Goal: Information Seeking & Learning: Understand process/instructions

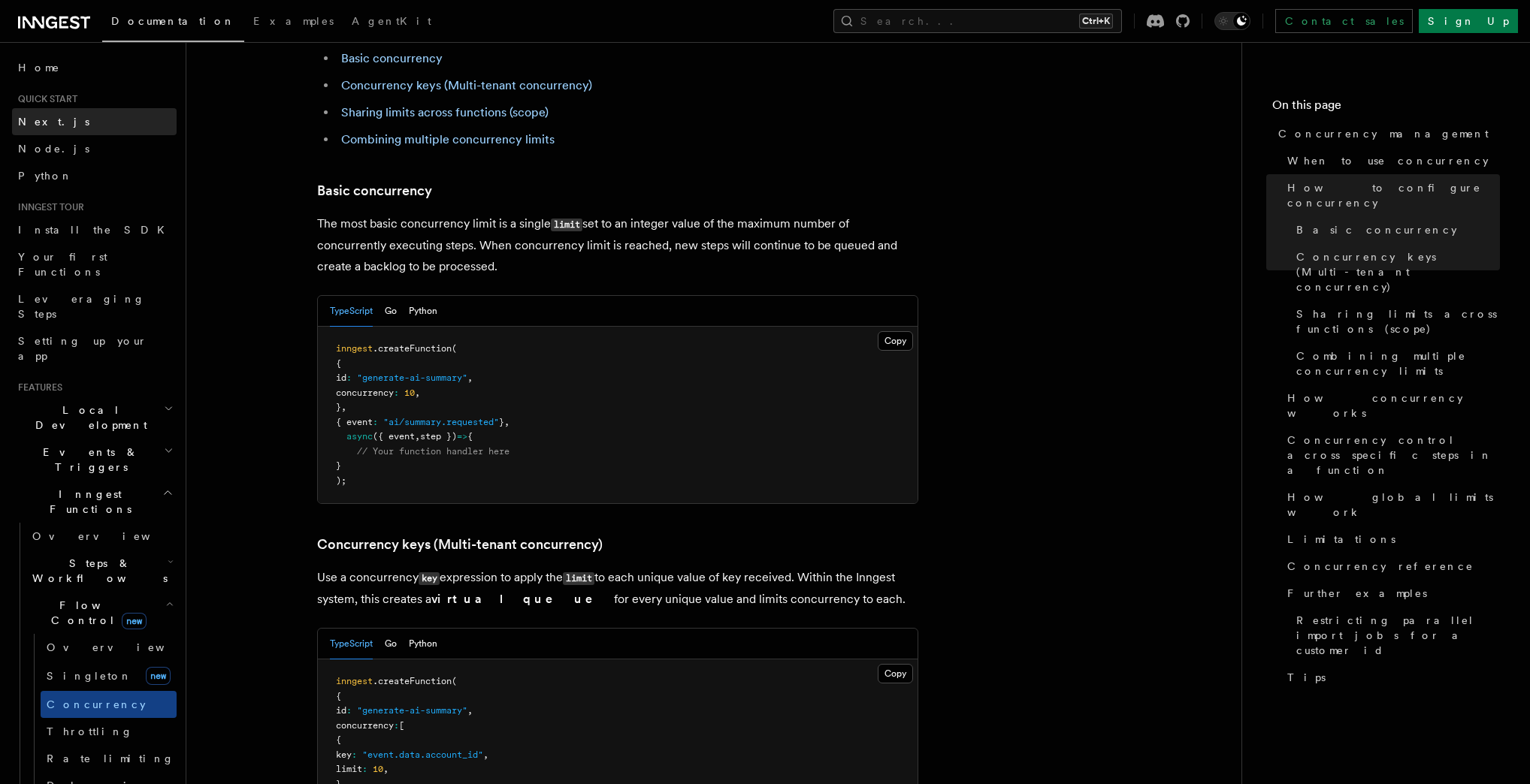
click at [36, 125] on span "Next.js" at bounding box center [53, 121] width 71 height 12
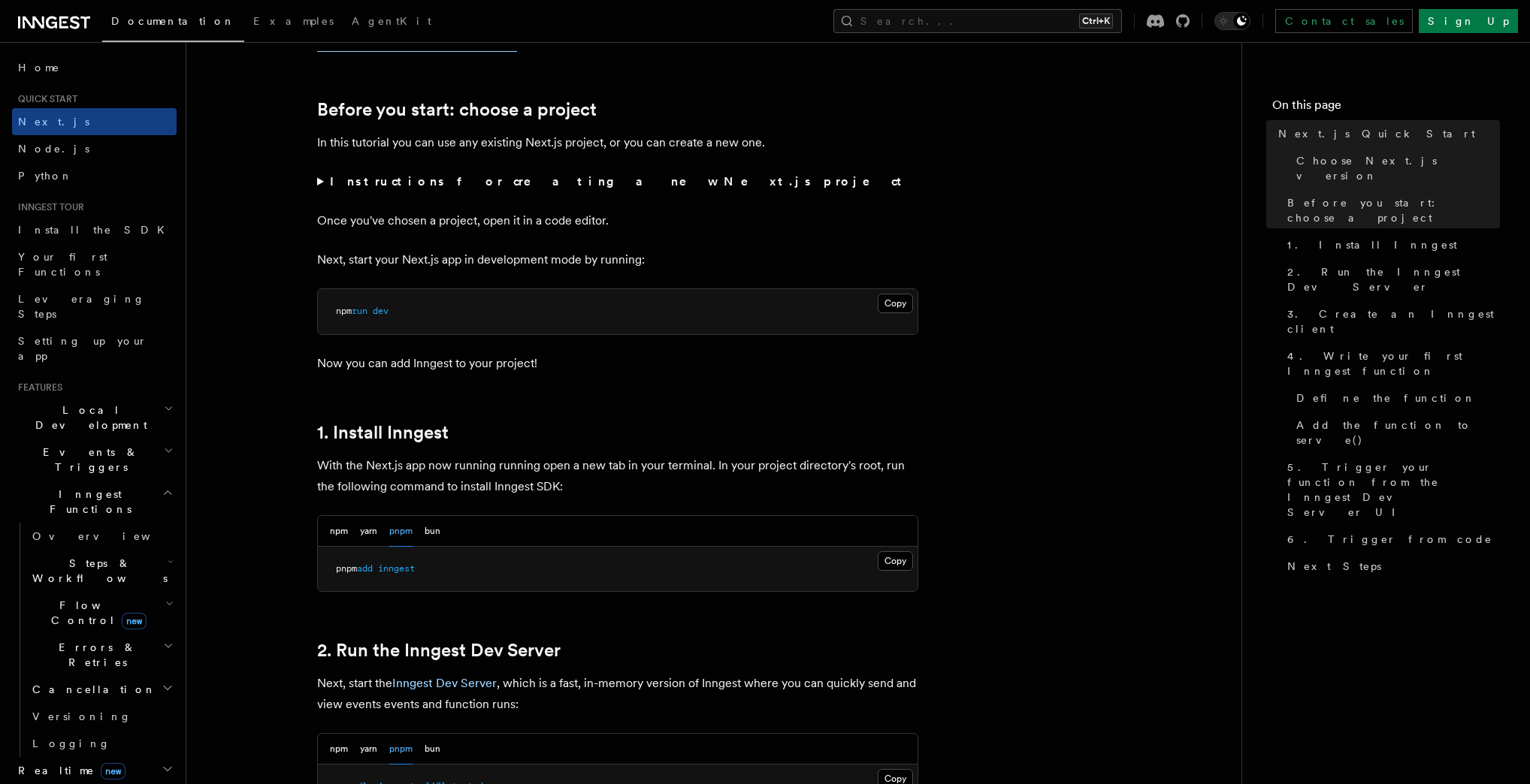
scroll to position [481, 0]
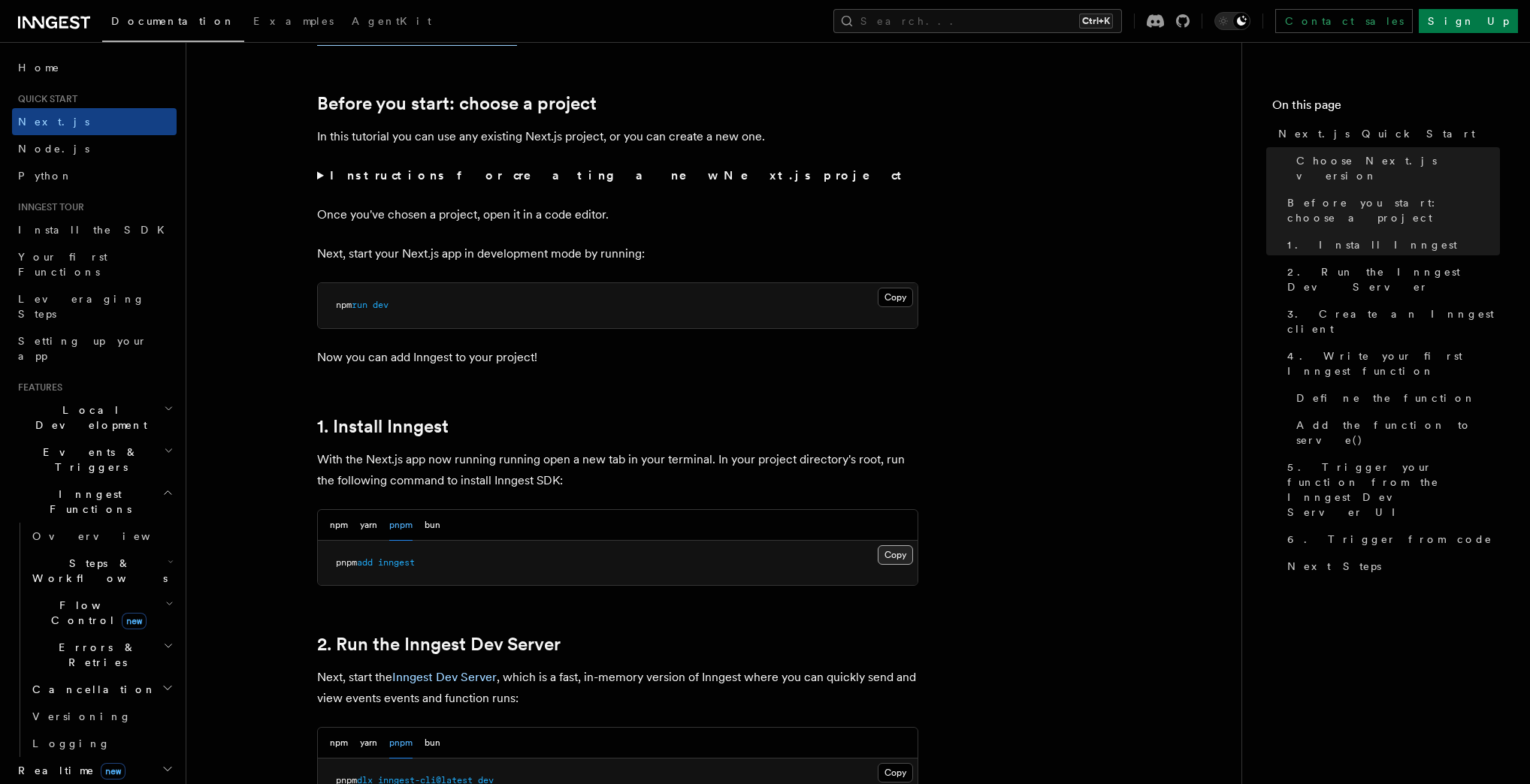
click at [902, 559] on button "Copy Copied" at bounding box center [895, 556] width 35 height 20
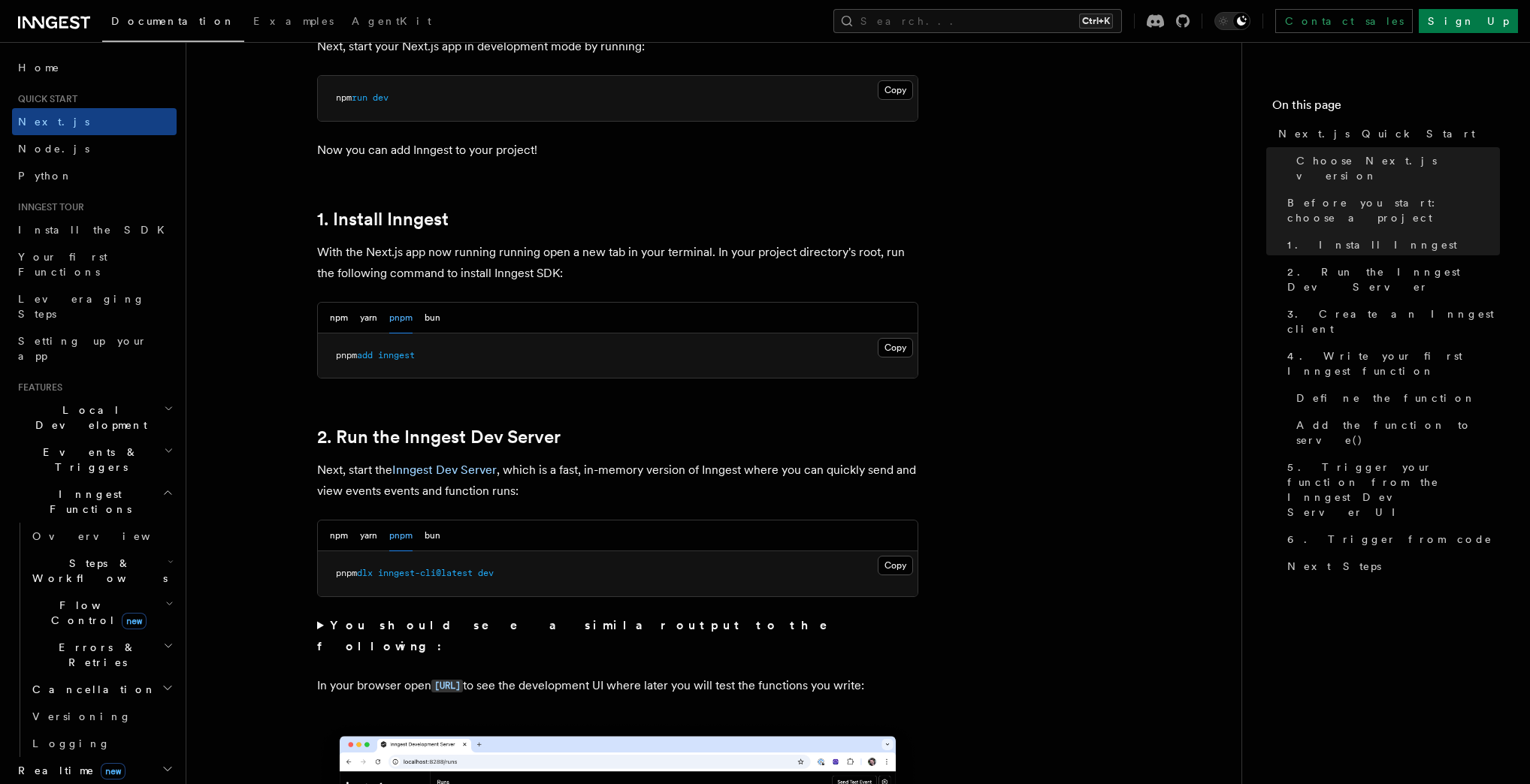
scroll to position [721, 0]
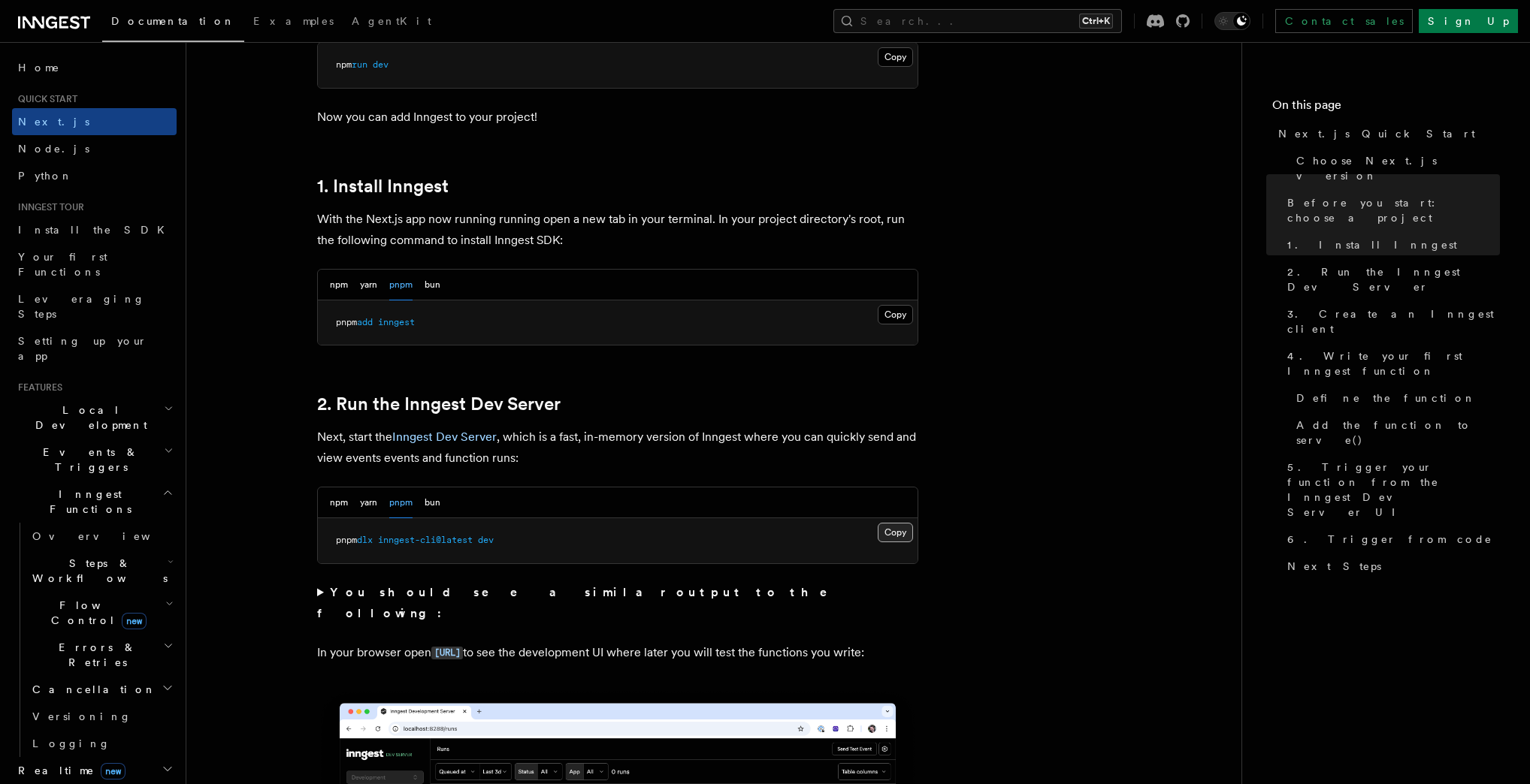
click at [891, 530] on button "Copy Copied" at bounding box center [895, 533] width 35 height 20
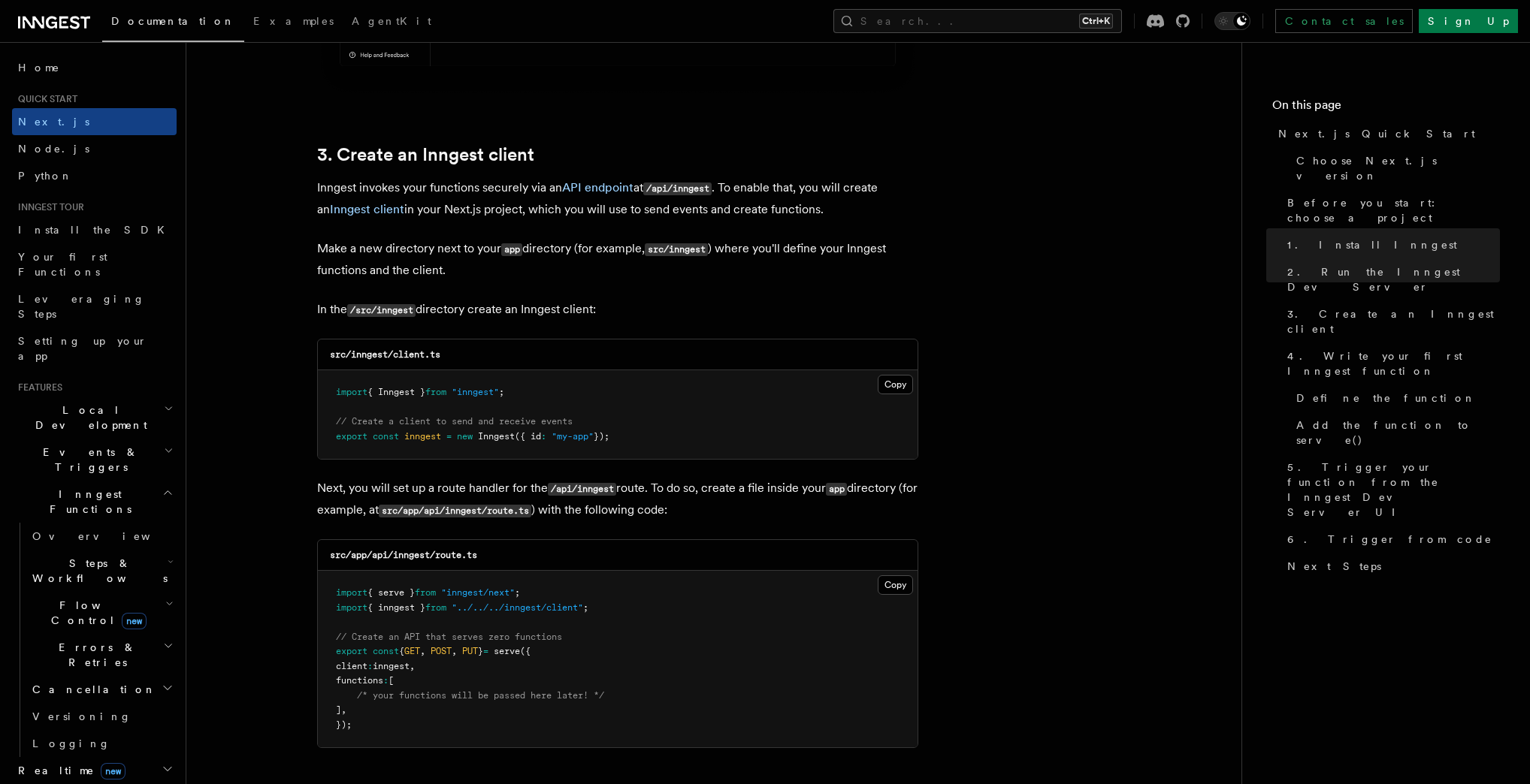
scroll to position [1743, 0]
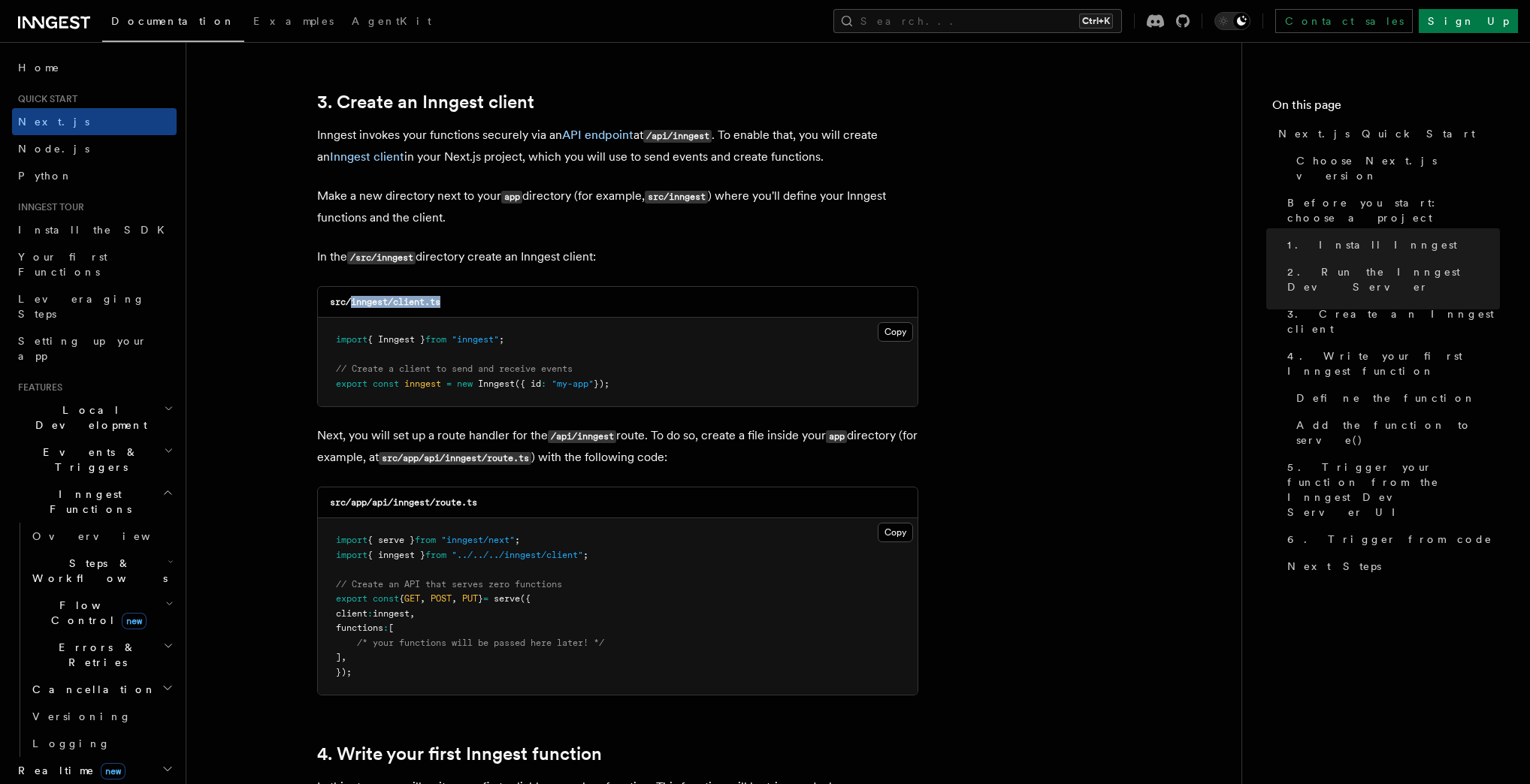
drag, startPoint x: 352, startPoint y: 303, endPoint x: 457, endPoint y: 307, distance: 105.1
click at [457, 307] on div "src/inngest/client.ts" at bounding box center [618, 303] width 600 height 31
copy code "inngest/client.ts"
click at [496, 287] on div "src/inngest/client.ts" at bounding box center [618, 303] width 600 height 31
drag, startPoint x: 397, startPoint y: 303, endPoint x: 463, endPoint y: 298, distance: 66.2
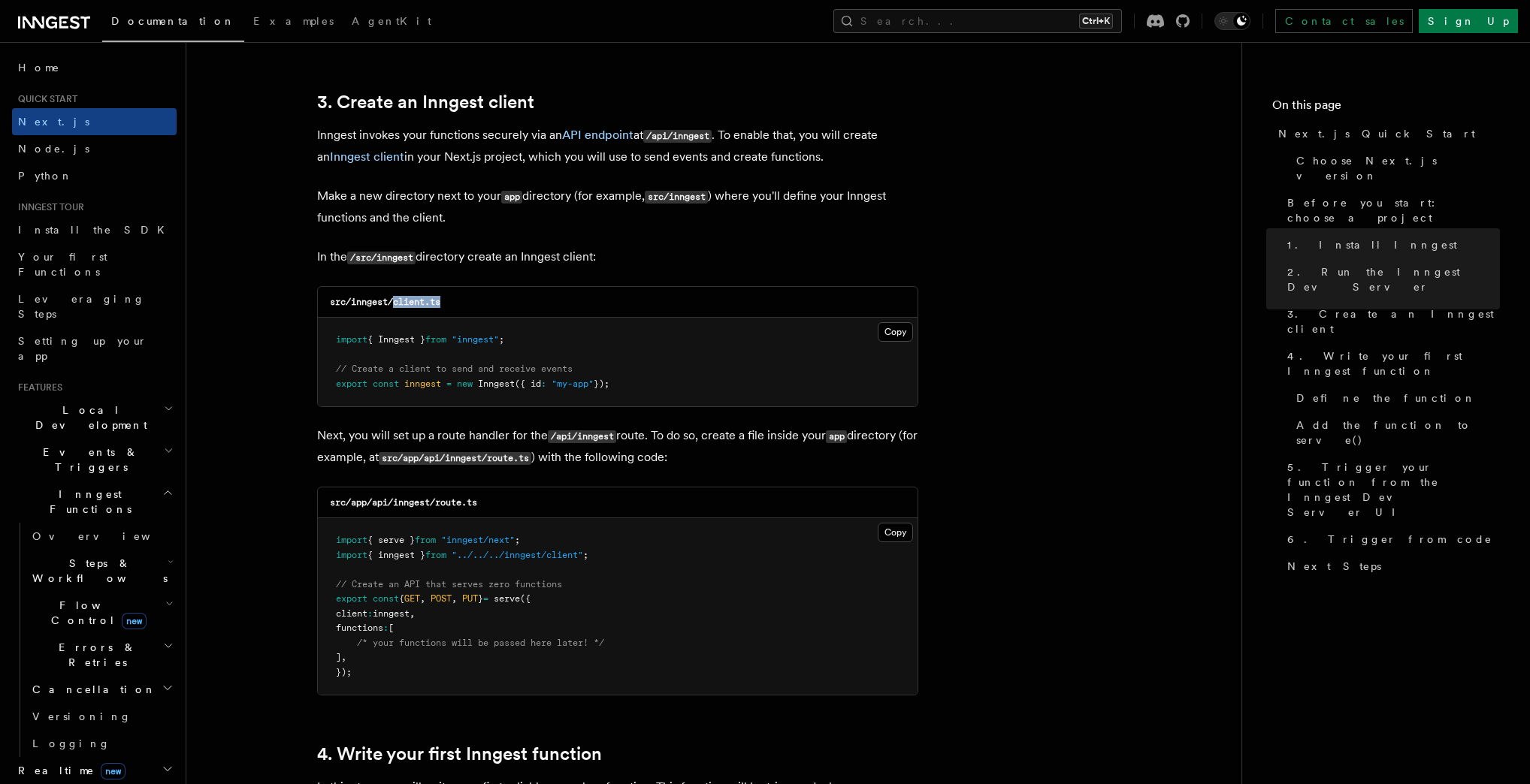
click at [463, 298] on div "src/inngest/client.ts" at bounding box center [618, 303] width 600 height 31
copy code "client.ts"
click at [900, 339] on button "Copy Copied" at bounding box center [895, 332] width 35 height 20
click at [896, 331] on button "Copy Copied" at bounding box center [895, 332] width 35 height 20
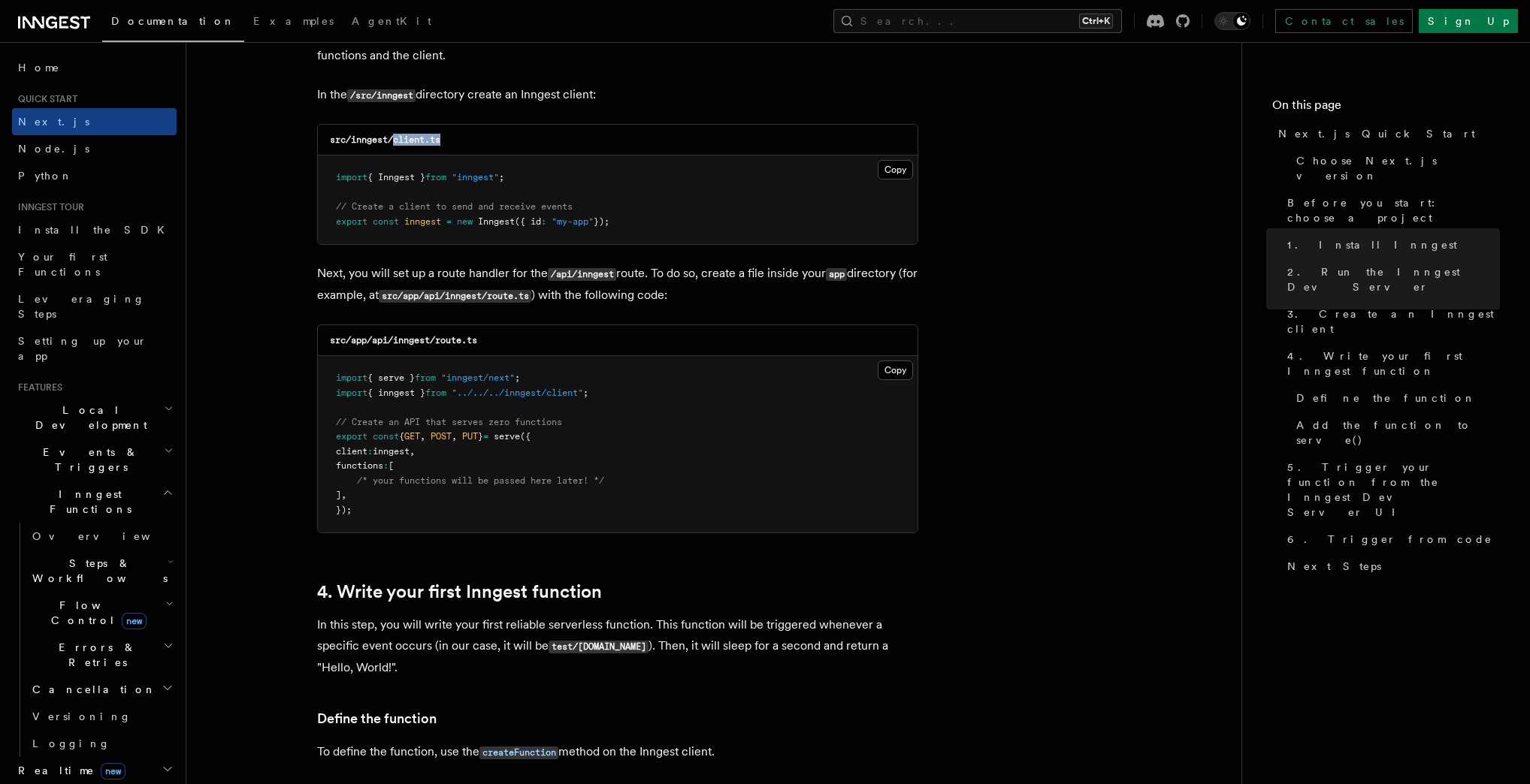
scroll to position [1923, 0]
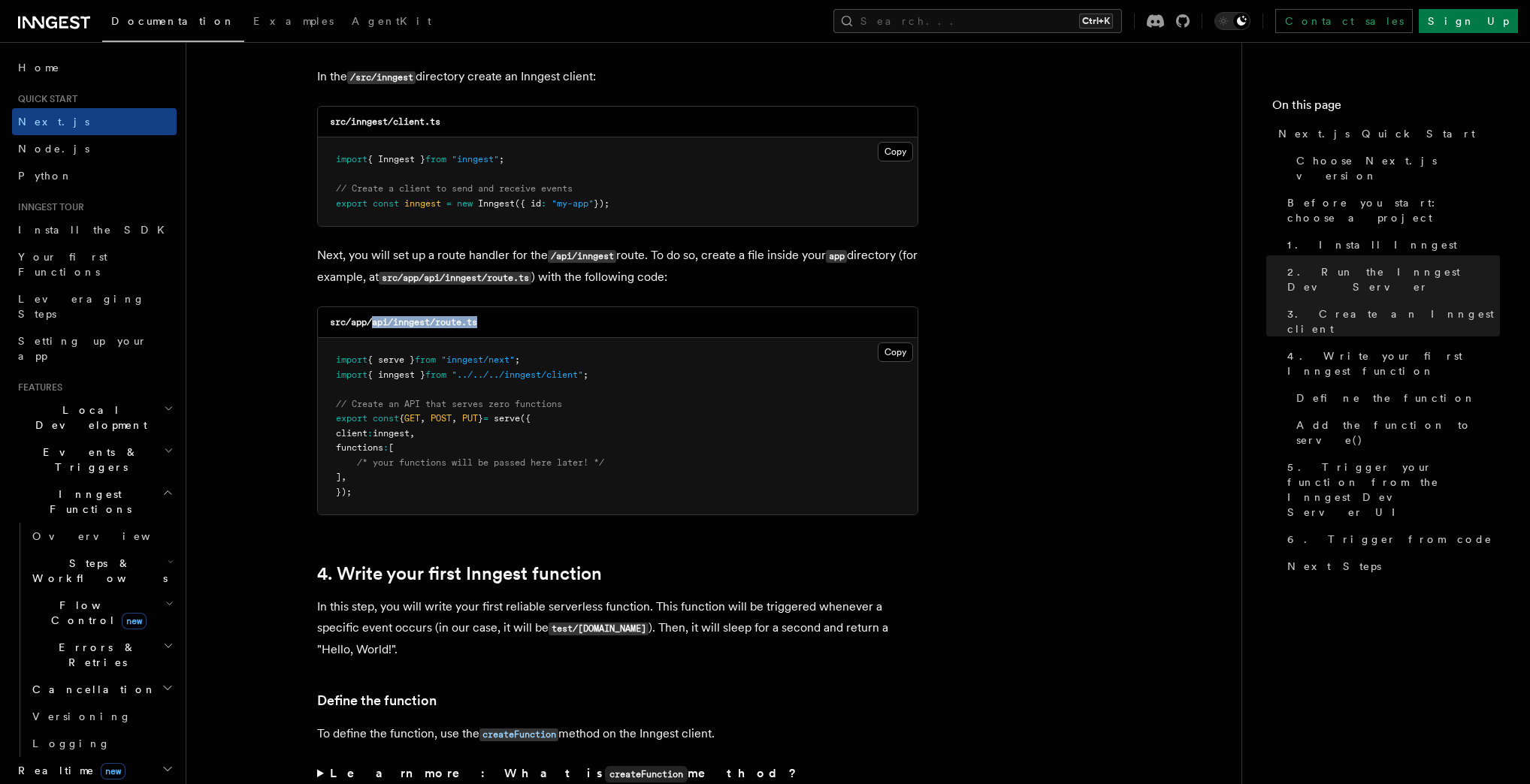
drag, startPoint x: 373, startPoint y: 325, endPoint x: 498, endPoint y: 322, distance: 125.0
click at [498, 322] on div "src/app/api/inngest/route.ts" at bounding box center [618, 322] width 600 height 31
copy code "api/inngest/route.ts"
click at [747, 355] on pre "import { serve } from "inngest/next" ; import { inngest } from "../../../innges…" at bounding box center [618, 426] width 600 height 177
click at [897, 353] on button "Copy Copied" at bounding box center [895, 352] width 35 height 20
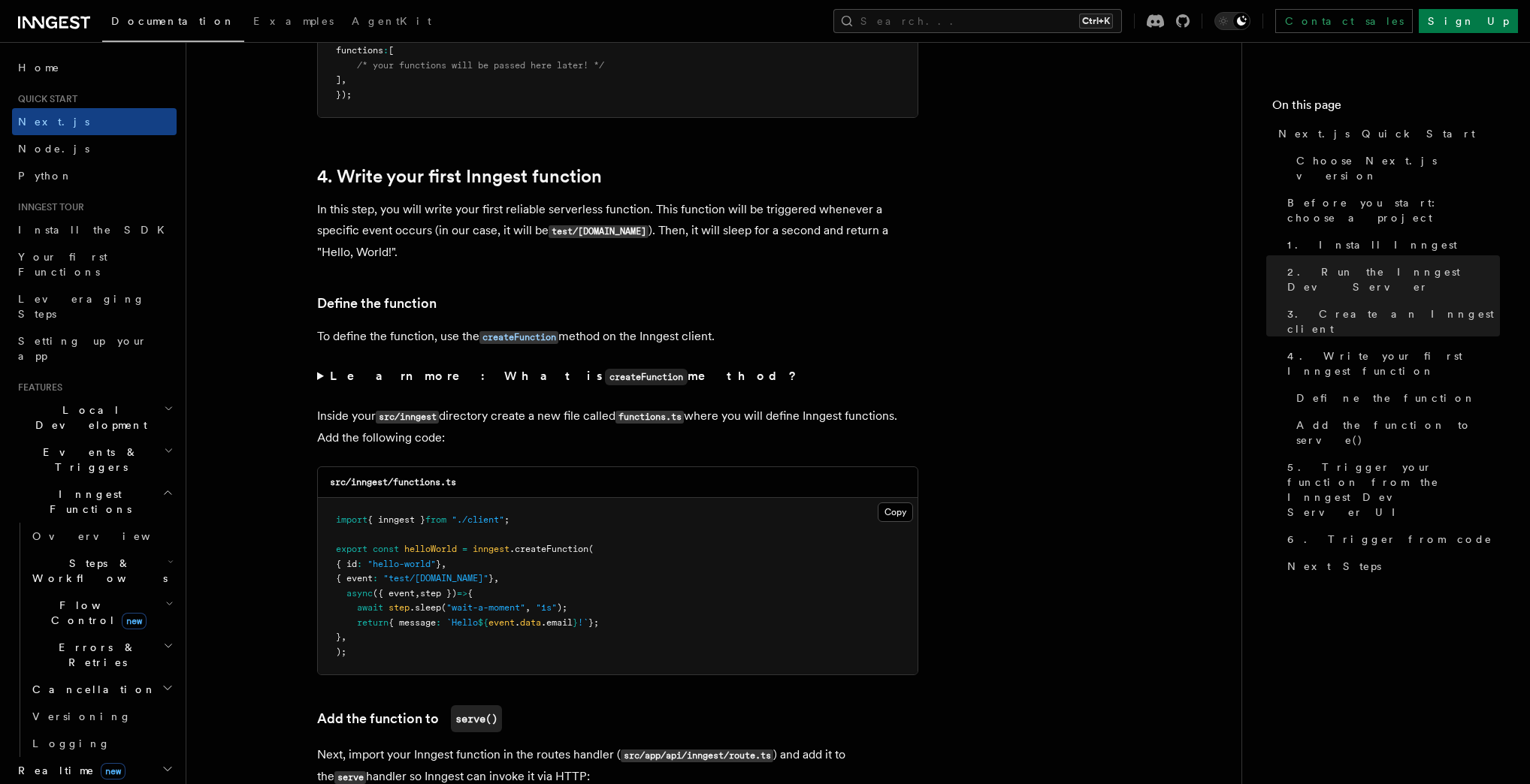
scroll to position [2344, 0]
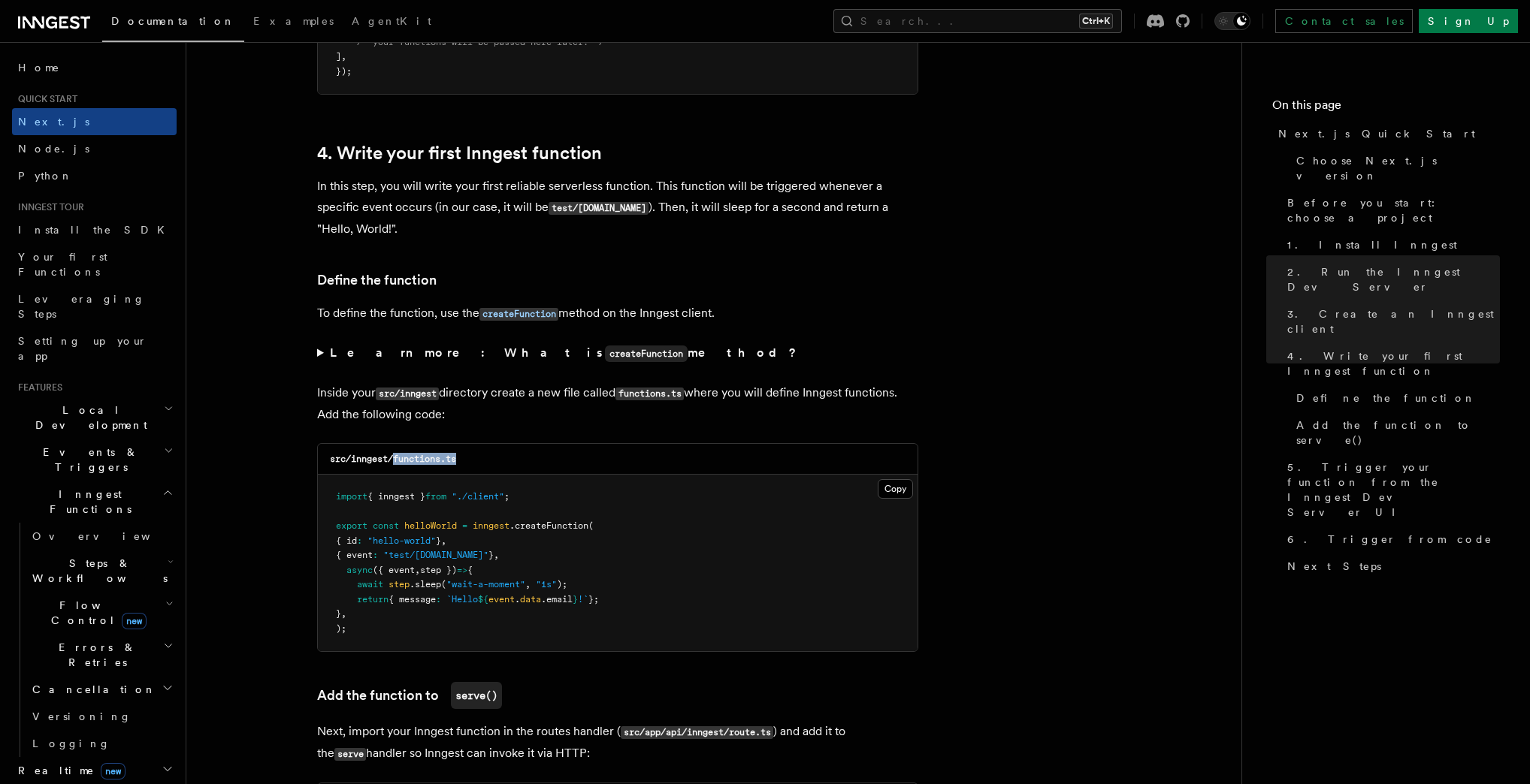
drag, startPoint x: 394, startPoint y: 462, endPoint x: 481, endPoint y: 460, distance: 87.0
click at [481, 460] on div "src/inngest/functions.ts" at bounding box center [618, 459] width 600 height 31
copy code "functions.ts"
click at [894, 497] on button "Copy Copied" at bounding box center [895, 489] width 35 height 20
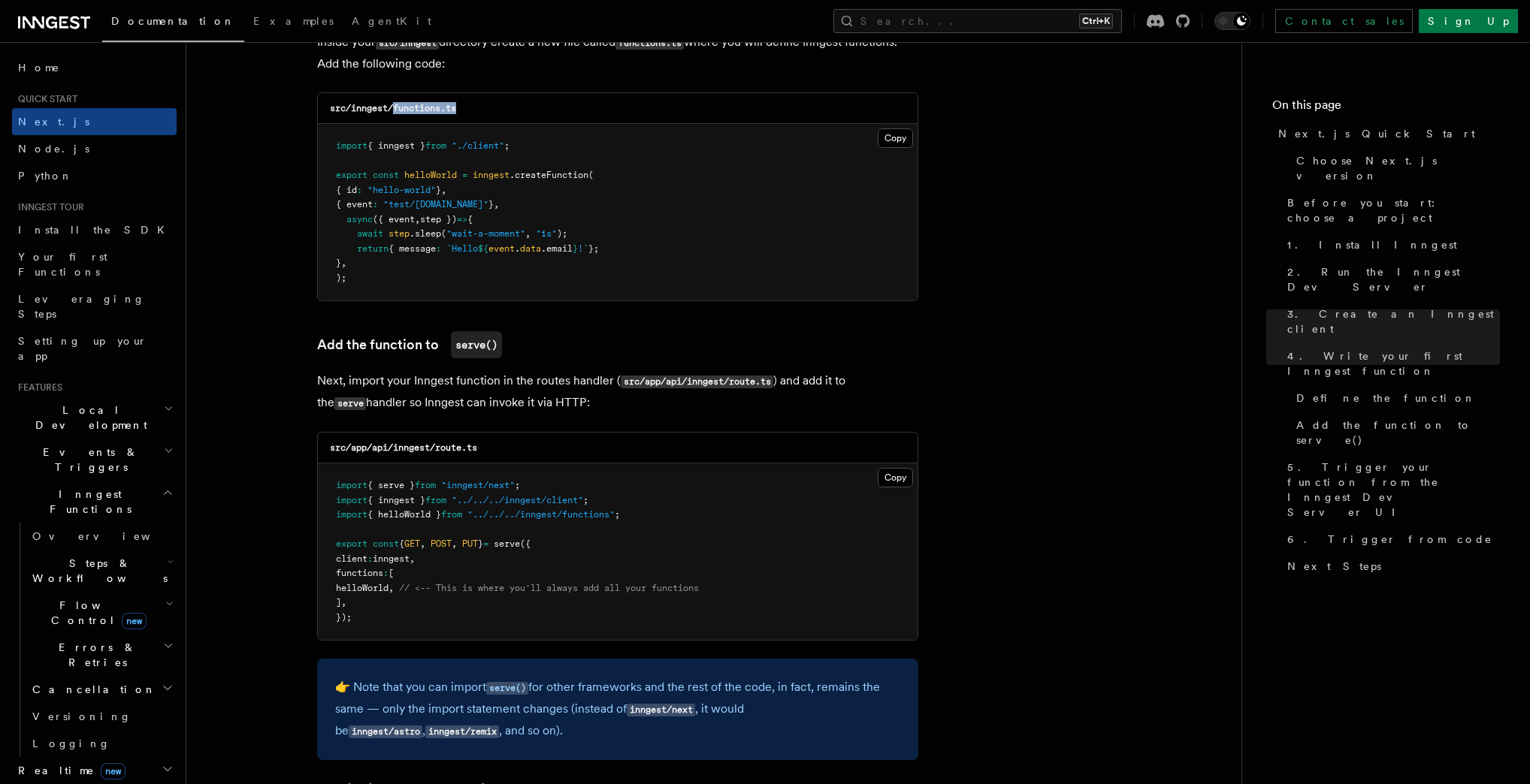
scroll to position [2825, 0]
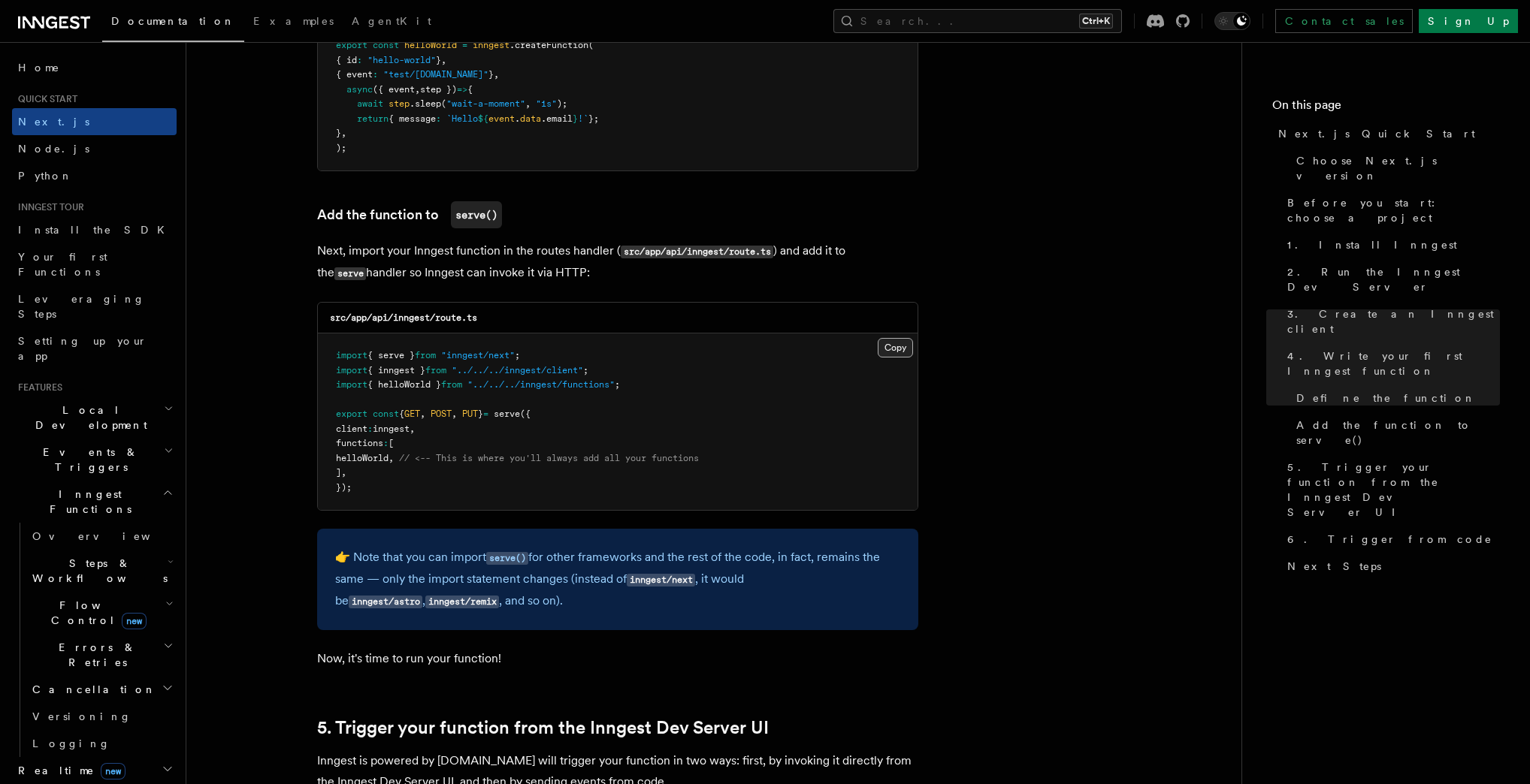
click at [900, 347] on button "Copy Copied" at bounding box center [895, 348] width 35 height 20
